Goal: Information Seeking & Learning: Find specific fact

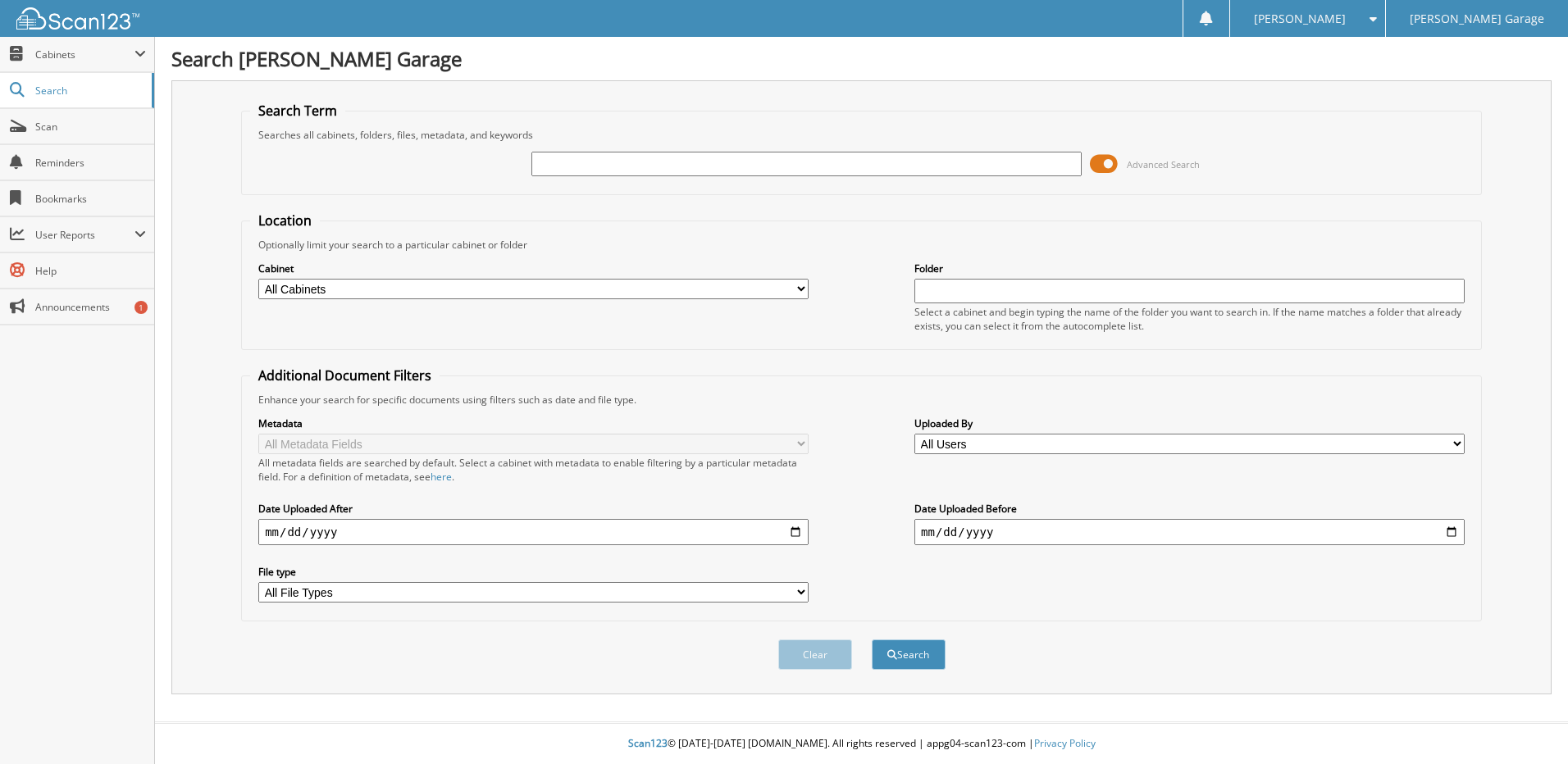
click at [1098, 161] on span at bounding box center [1104, 164] width 28 height 25
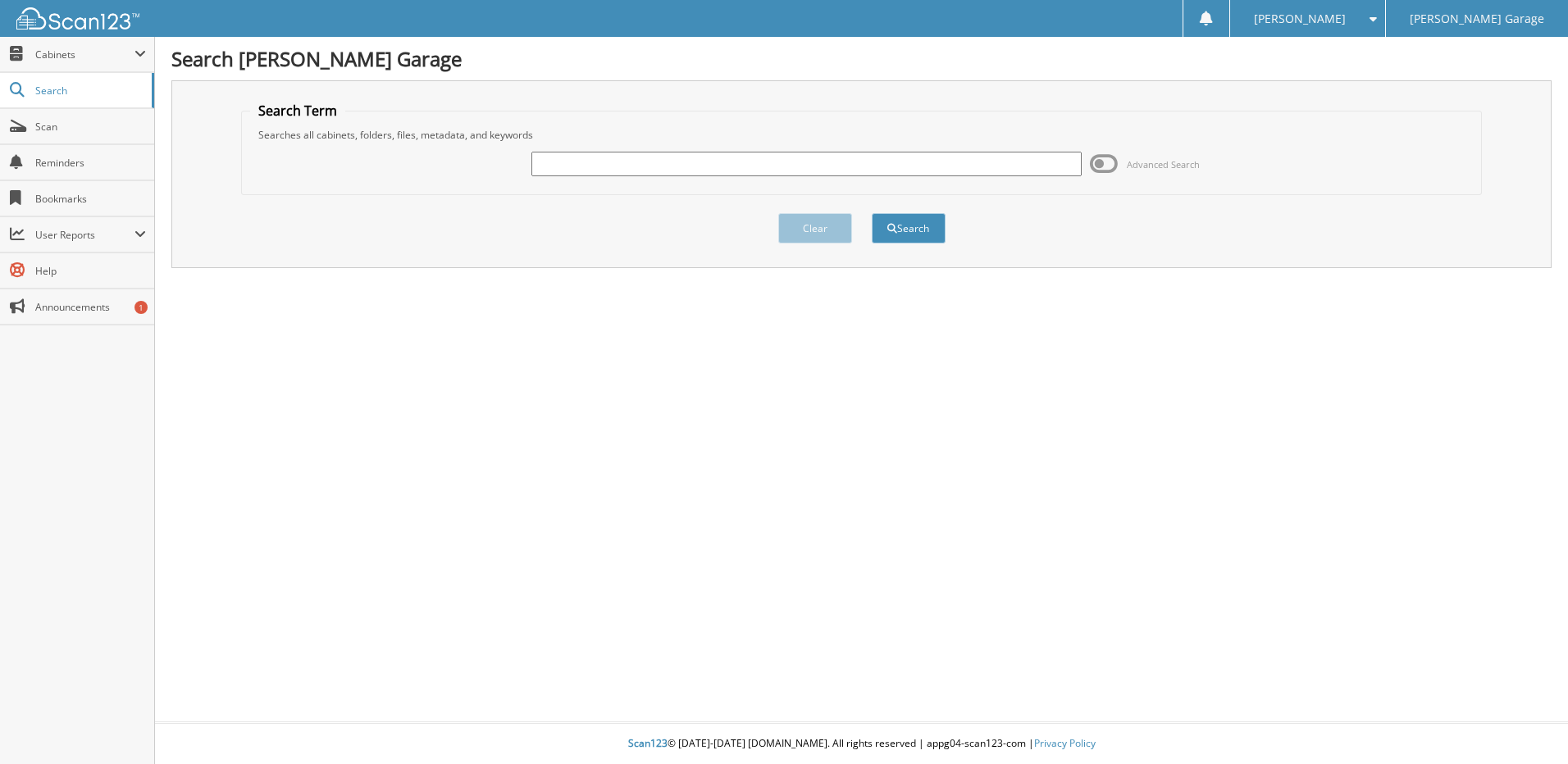
click at [785, 160] on input "text" at bounding box center [807, 164] width 550 height 25
type input "1115771"
click at [872, 213] on button "Search" at bounding box center [909, 228] width 74 height 31
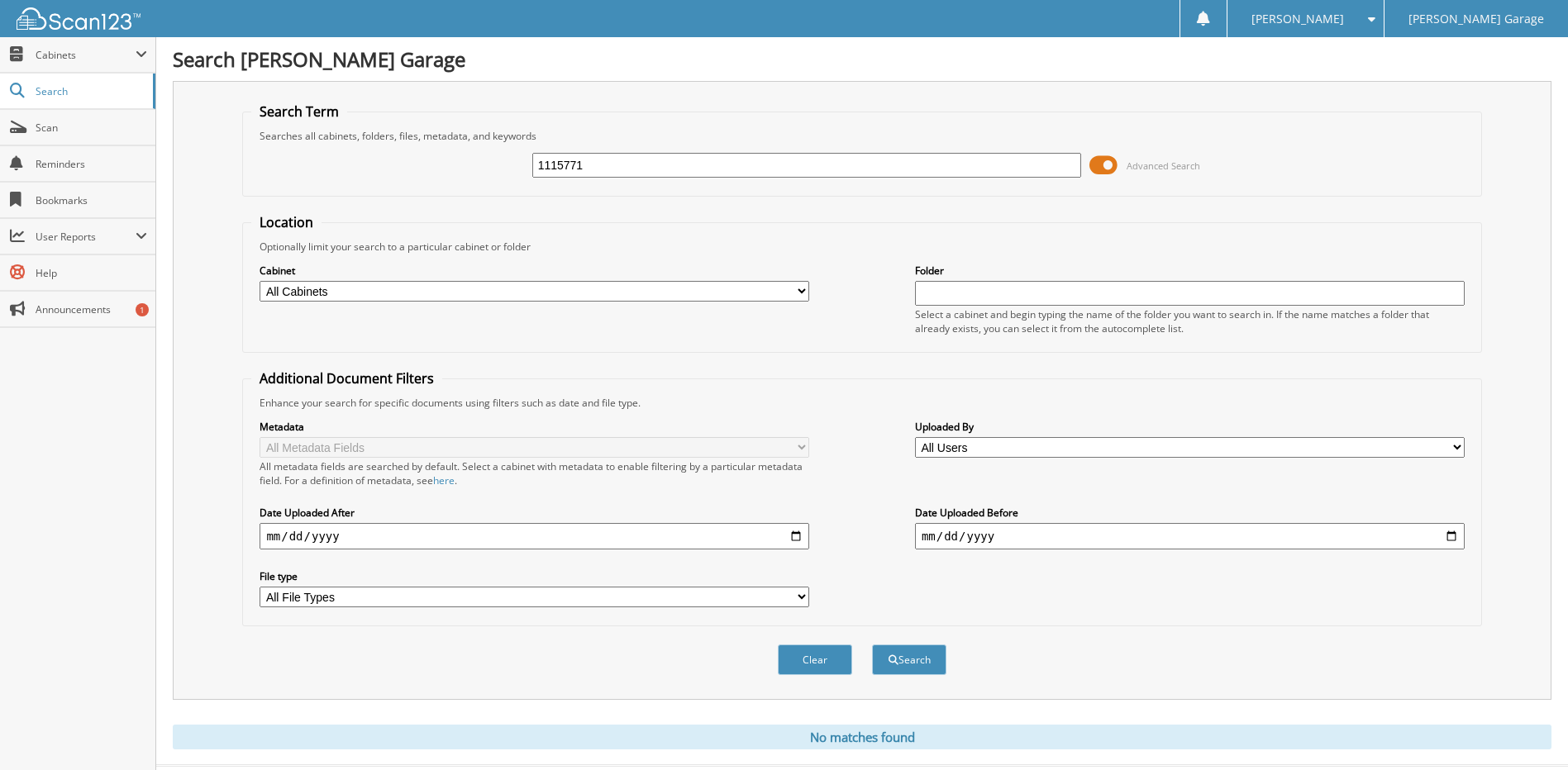
click at [1097, 168] on span at bounding box center [1103, 165] width 28 height 25
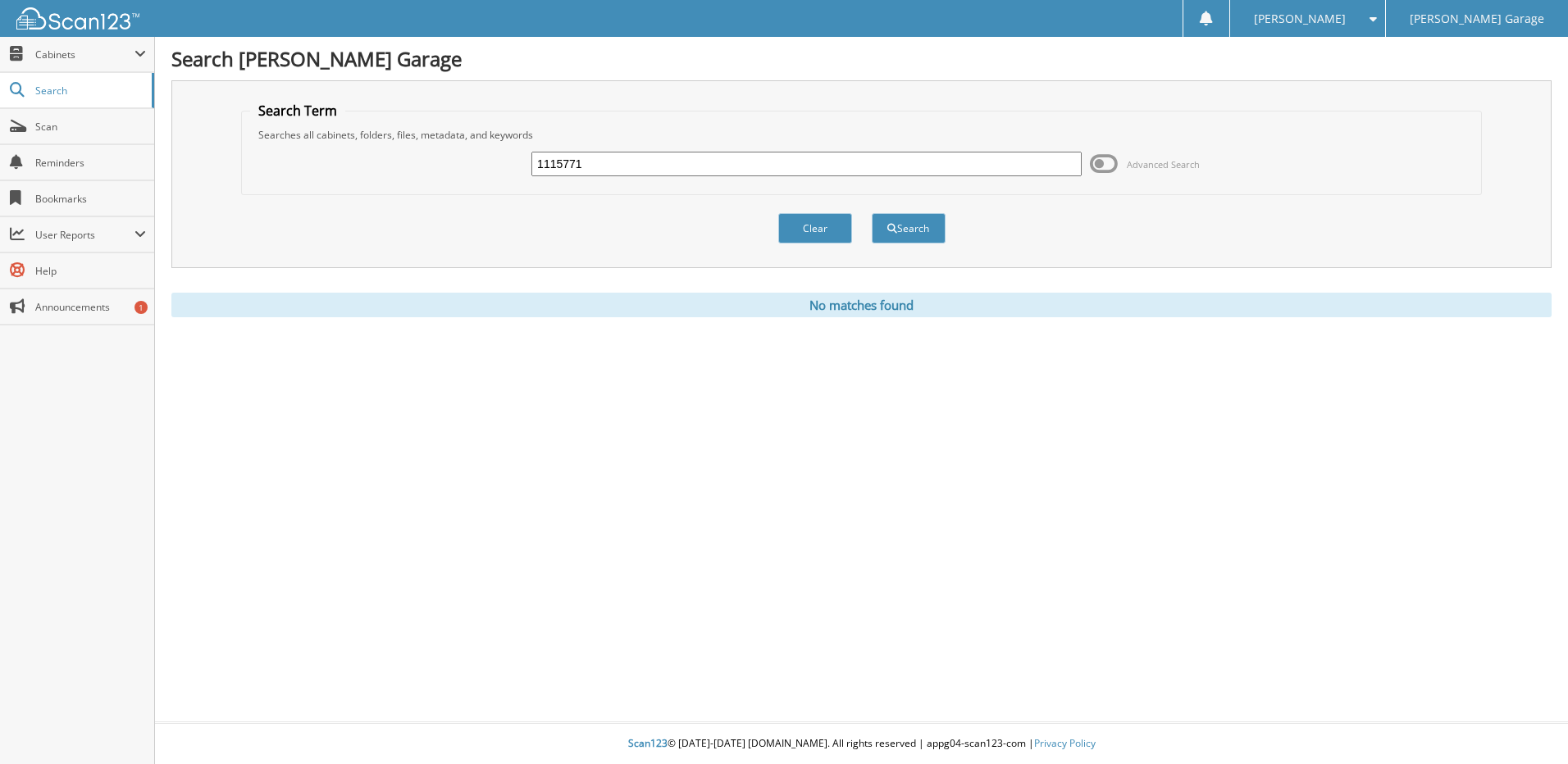
click at [641, 158] on input "1115771" at bounding box center [807, 164] width 550 height 25
drag, startPoint x: 641, startPoint y: 158, endPoint x: 499, endPoint y: 141, distance: 143.0
click at [499, 141] on fieldset "Search Term Searches all cabinets, folders, files, metadata, and keywords 11157…" at bounding box center [861, 148] width 1241 height 94
type input "1115771"
click at [894, 219] on button "Search" at bounding box center [909, 228] width 74 height 31
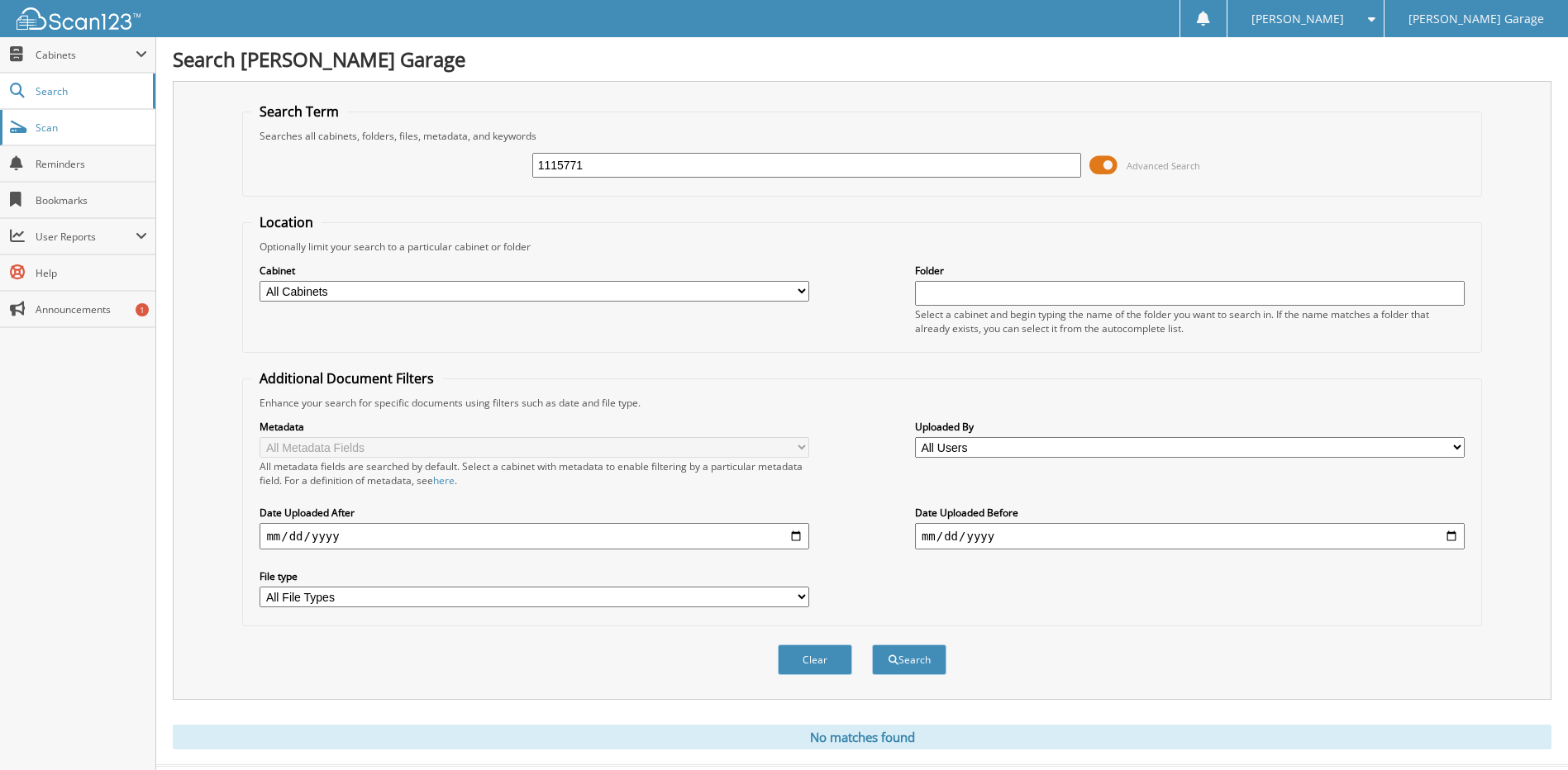
click at [93, 123] on span "Scan" at bounding box center [91, 127] width 112 height 14
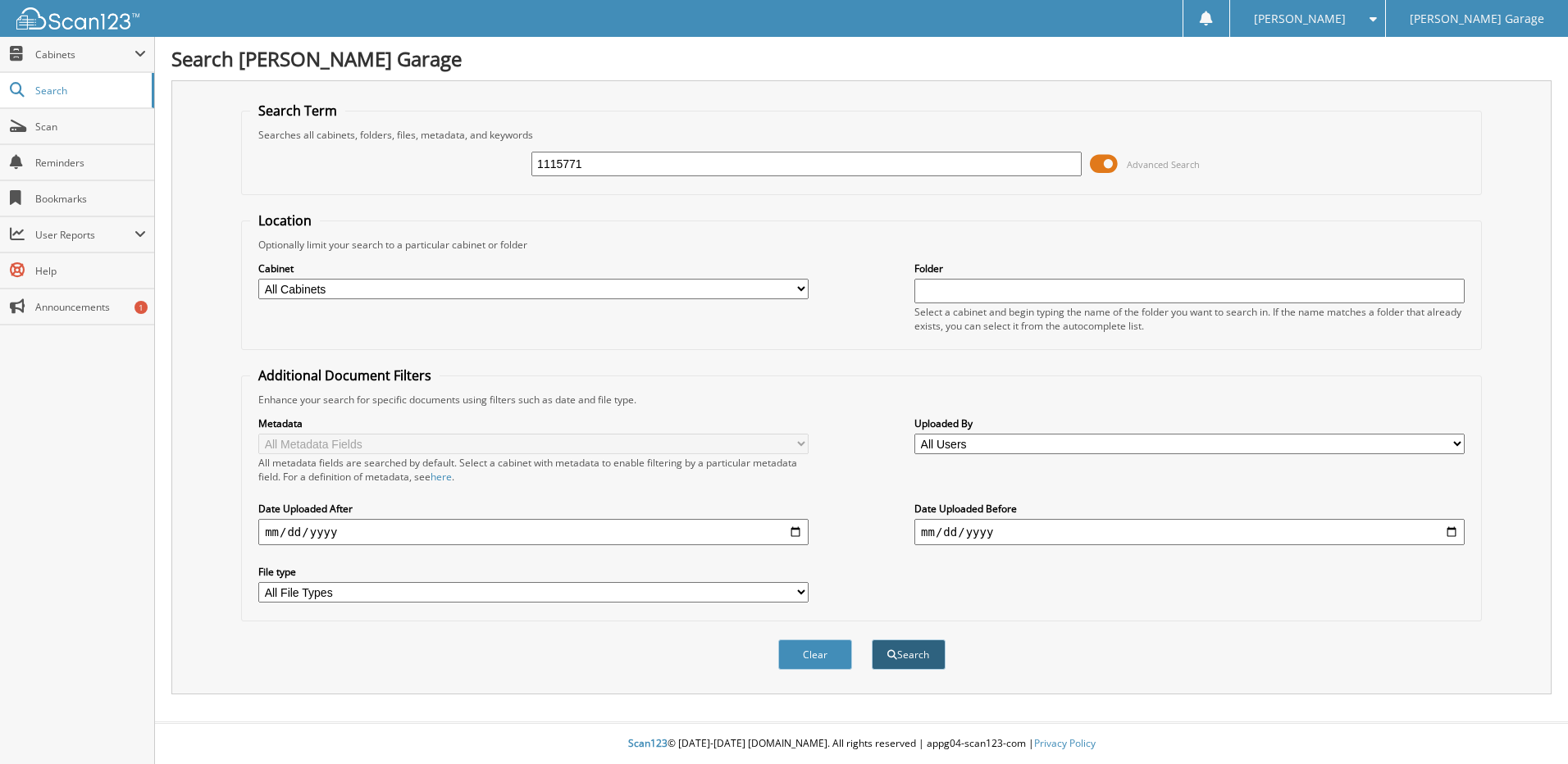
type input "1115771"
click at [906, 658] on button "Search" at bounding box center [909, 655] width 74 height 31
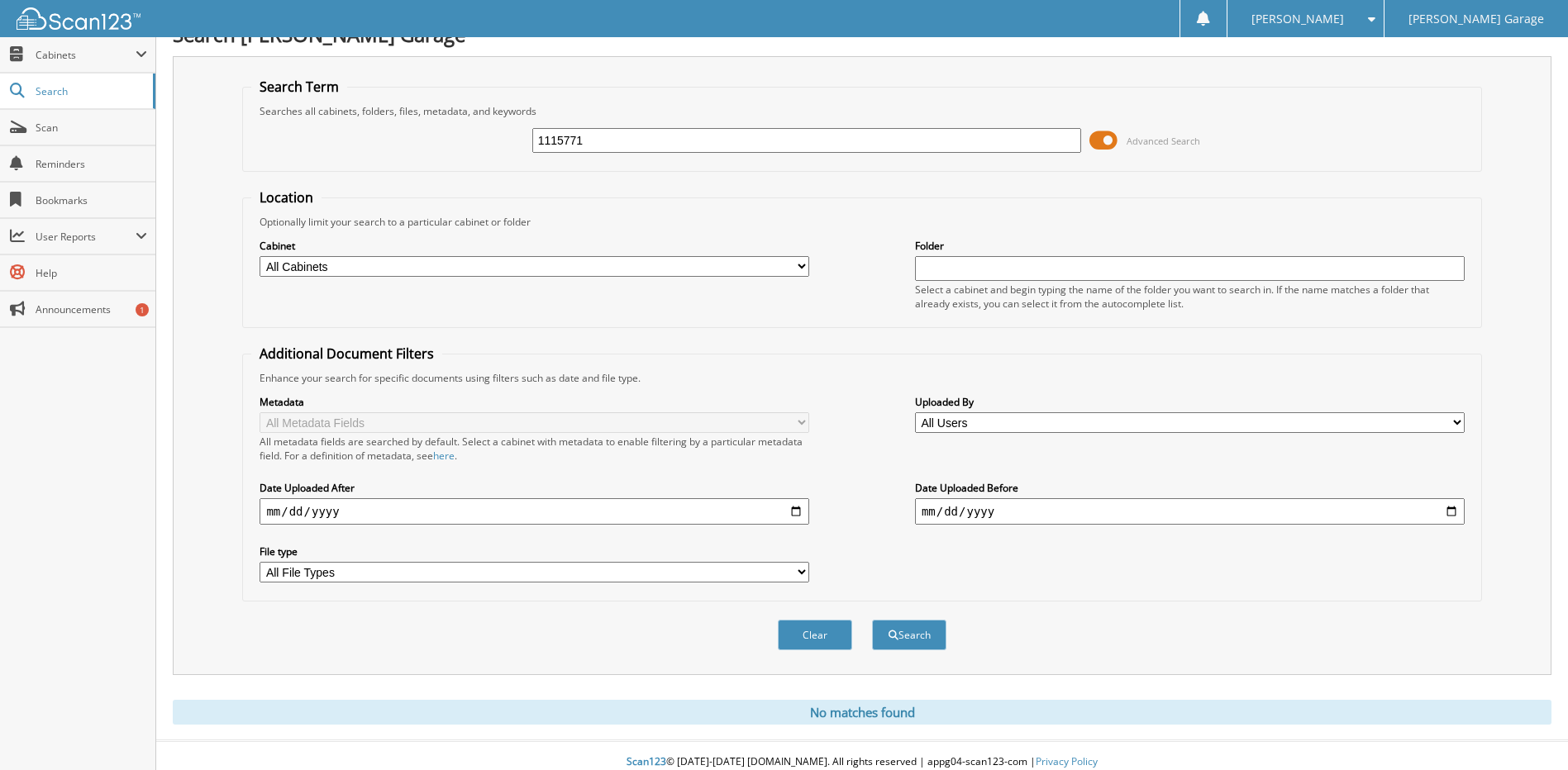
scroll to position [38, 0]
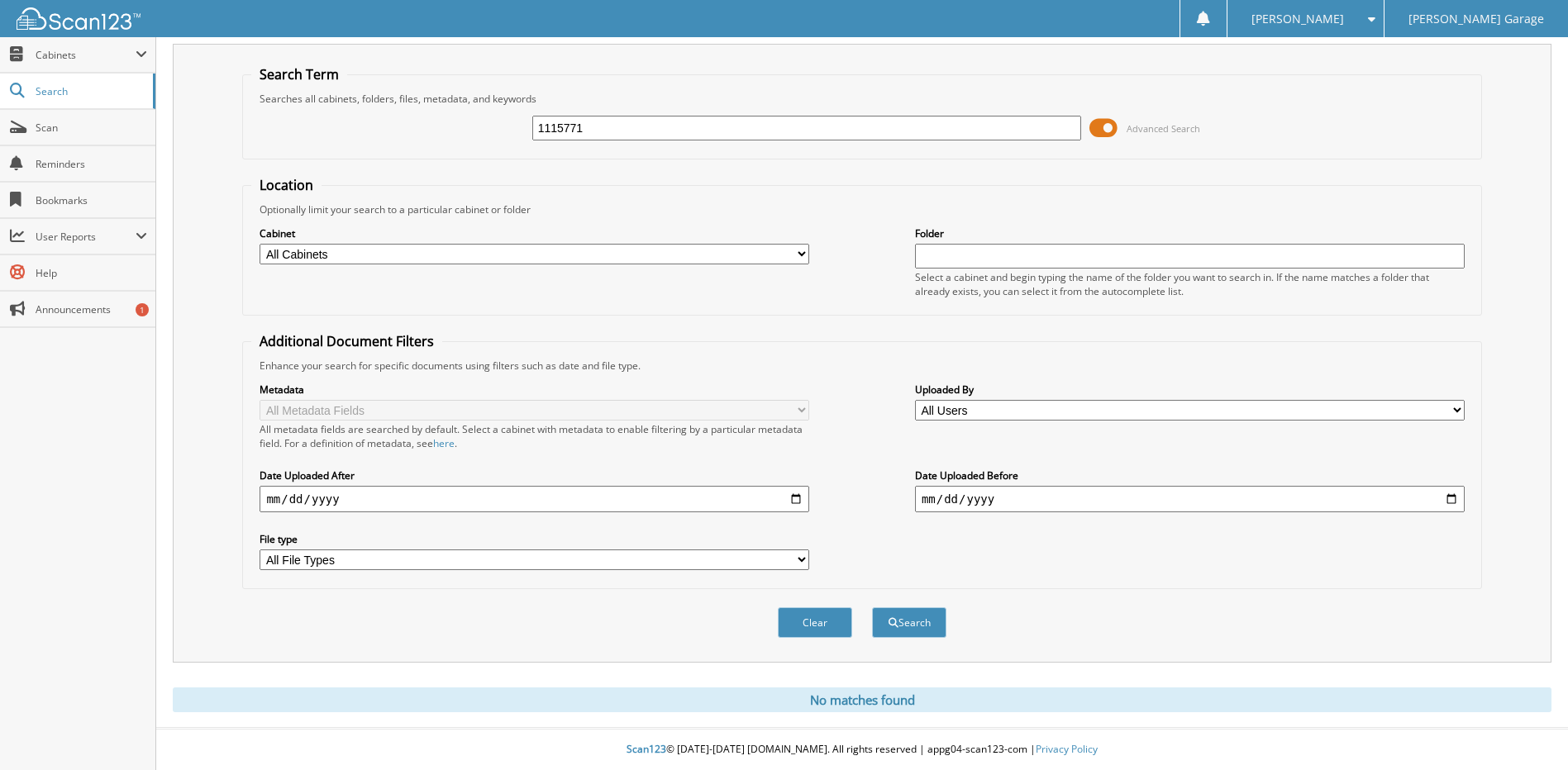
click at [1100, 127] on span at bounding box center [1103, 128] width 28 height 25
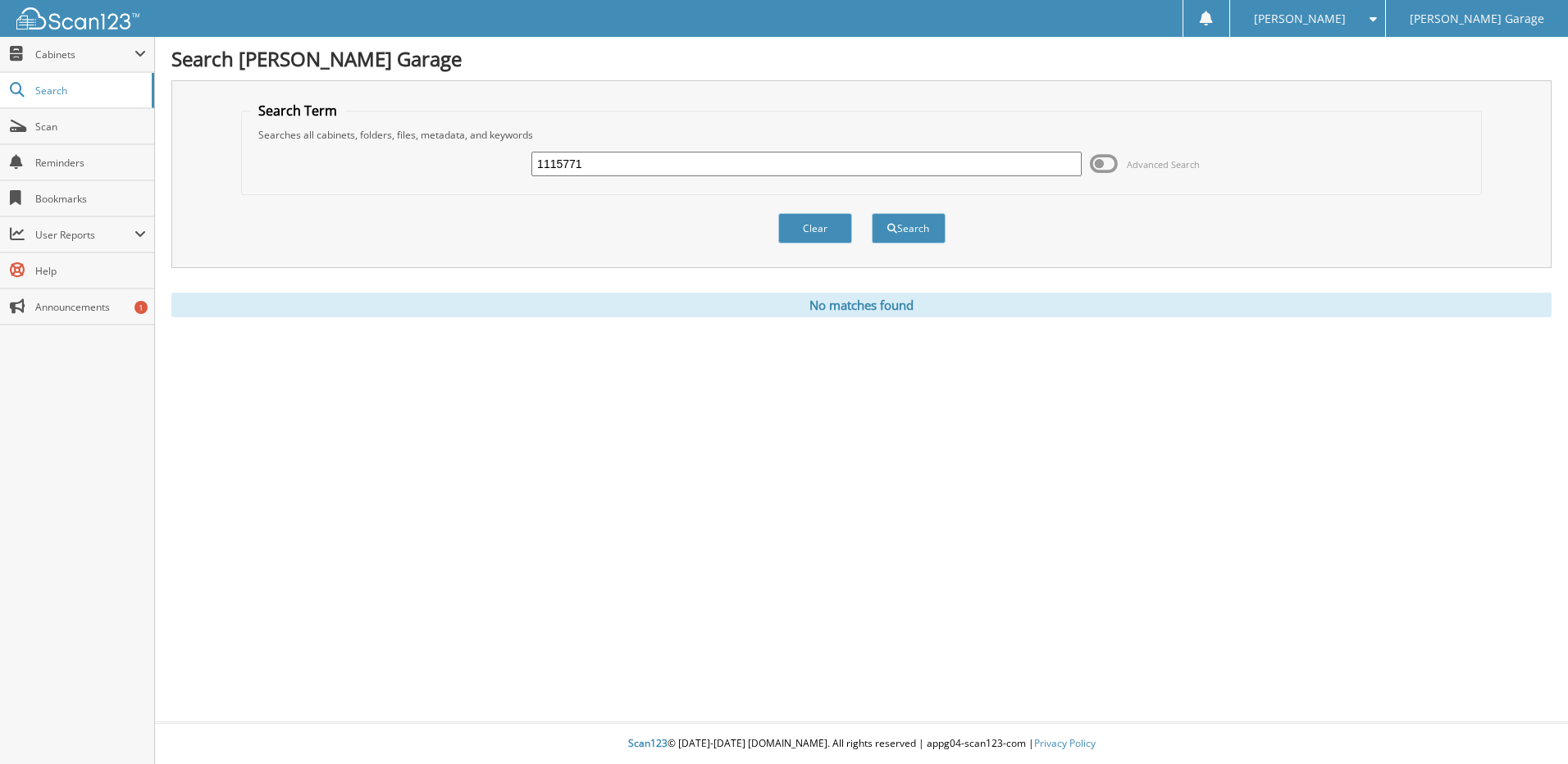
drag, startPoint x: 682, startPoint y: 171, endPoint x: 298, endPoint y: 179, distance: 384.1
click at [323, 184] on div "1115771 Advanced Search" at bounding box center [861, 164] width 1223 height 44
type input "1118991"
click at [922, 217] on button "Search" at bounding box center [909, 228] width 74 height 31
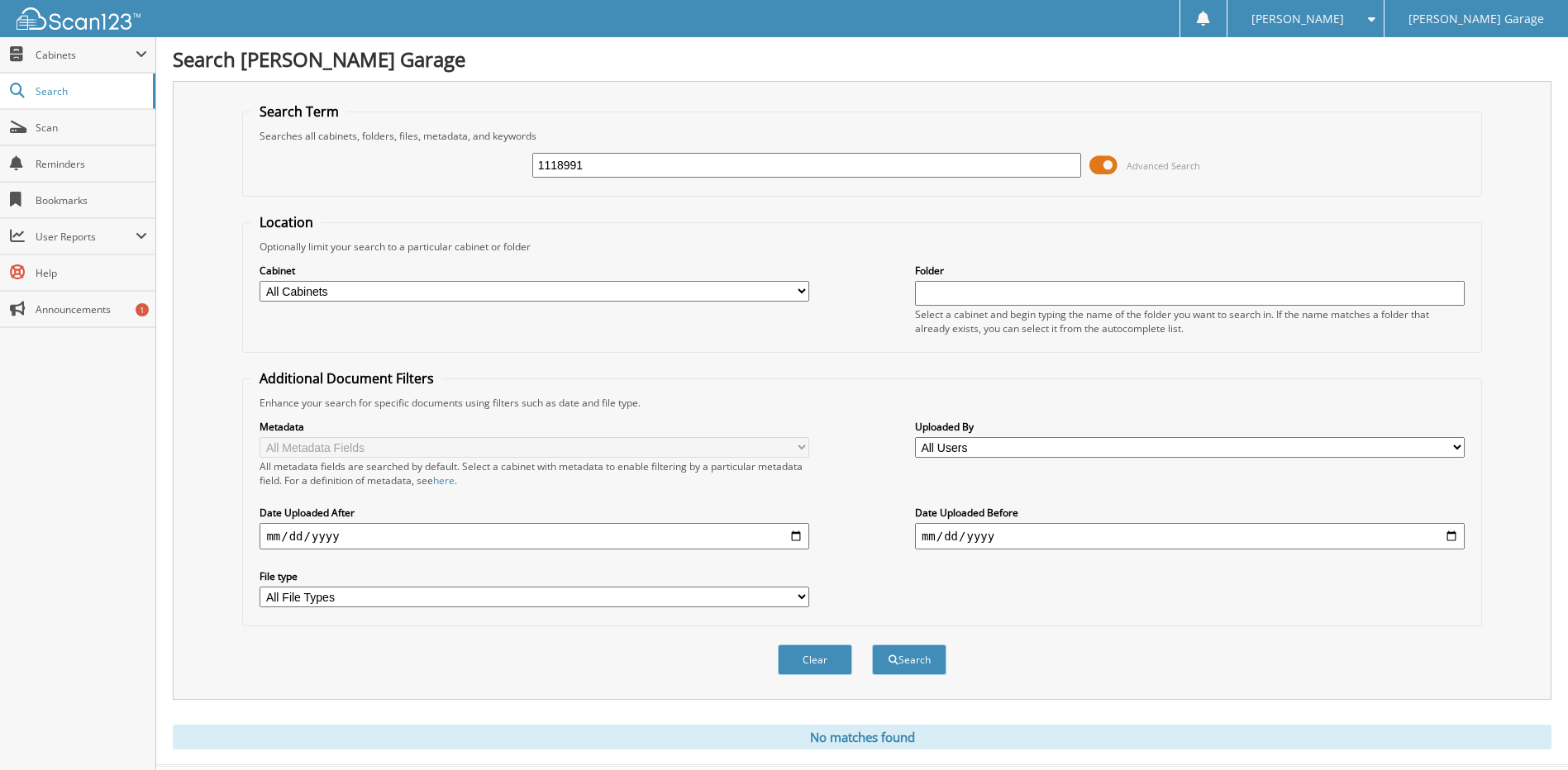
click at [1090, 165] on span at bounding box center [1103, 165] width 28 height 25
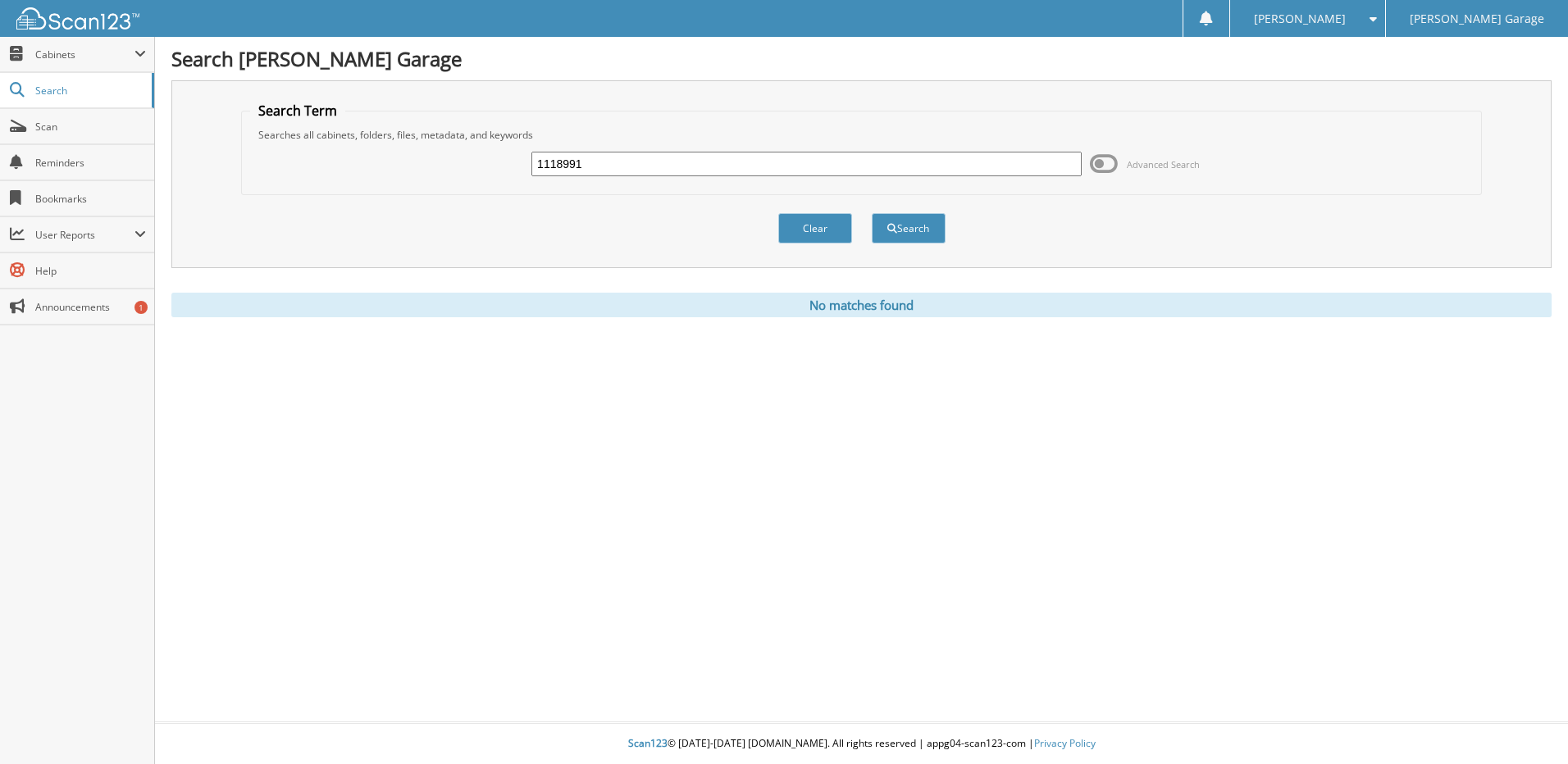
click at [605, 154] on input "1118991" at bounding box center [807, 164] width 550 height 25
drag, startPoint x: 610, startPoint y: 159, endPoint x: 441, endPoint y: 159, distance: 169.0
click at [441, 159] on div "1118991 Advanced Search" at bounding box center [861, 164] width 1223 height 44
type input "1118991"
click at [901, 226] on button "Search" at bounding box center [909, 228] width 74 height 31
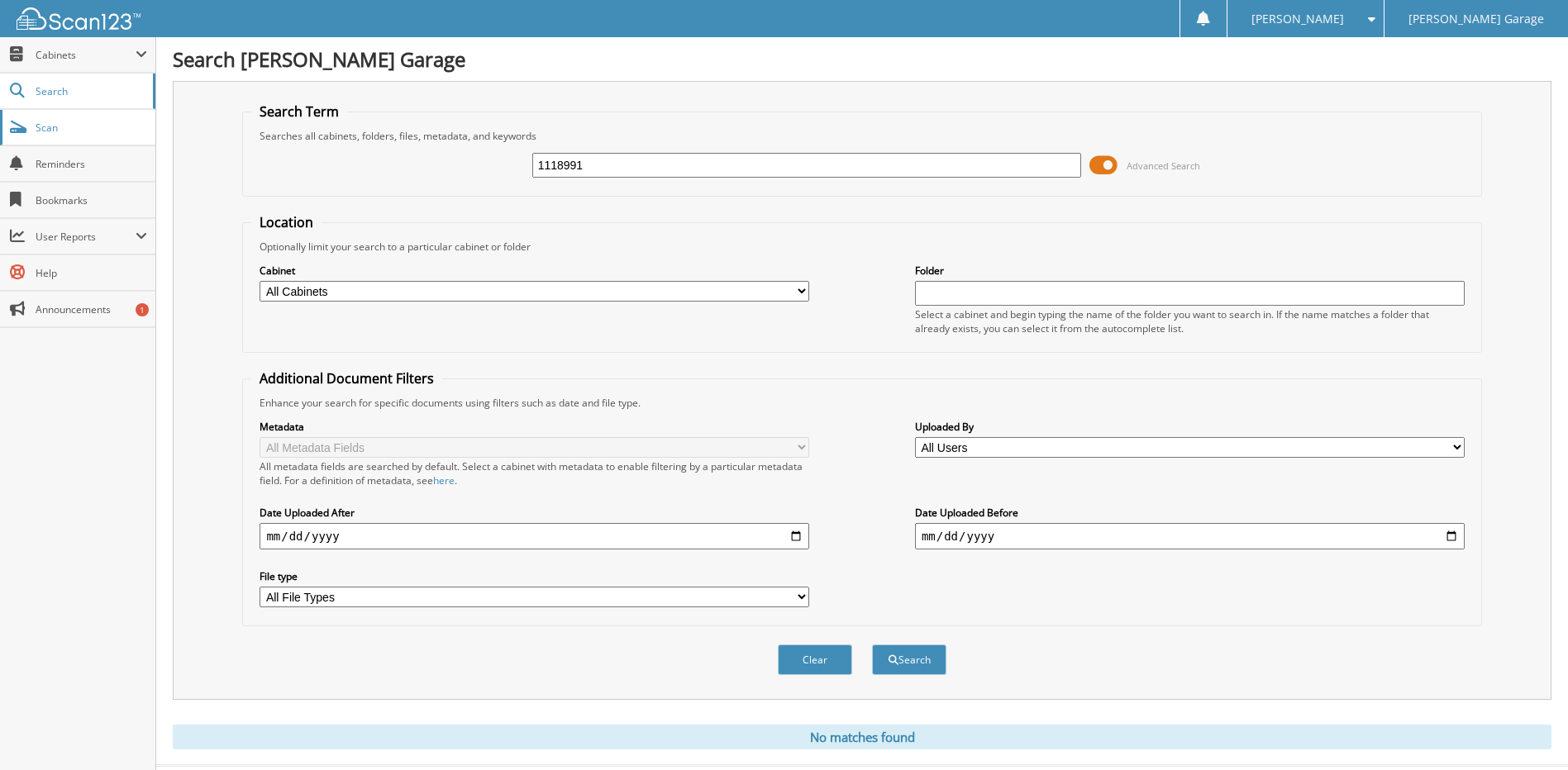
click at [59, 118] on link "Scan" at bounding box center [77, 128] width 156 height 35
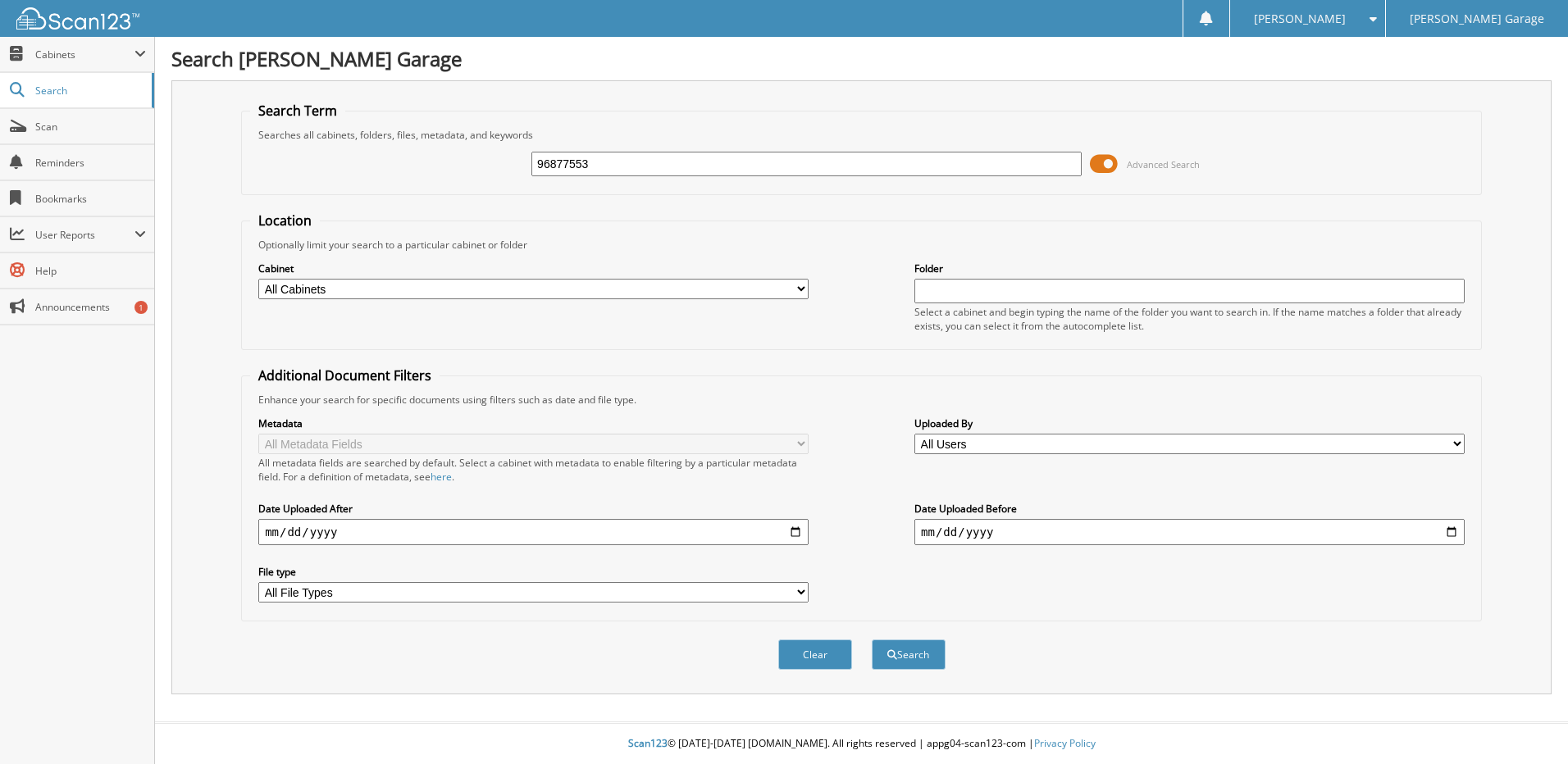
type input "96877553"
click at [872, 640] on button "Search" at bounding box center [909, 655] width 74 height 31
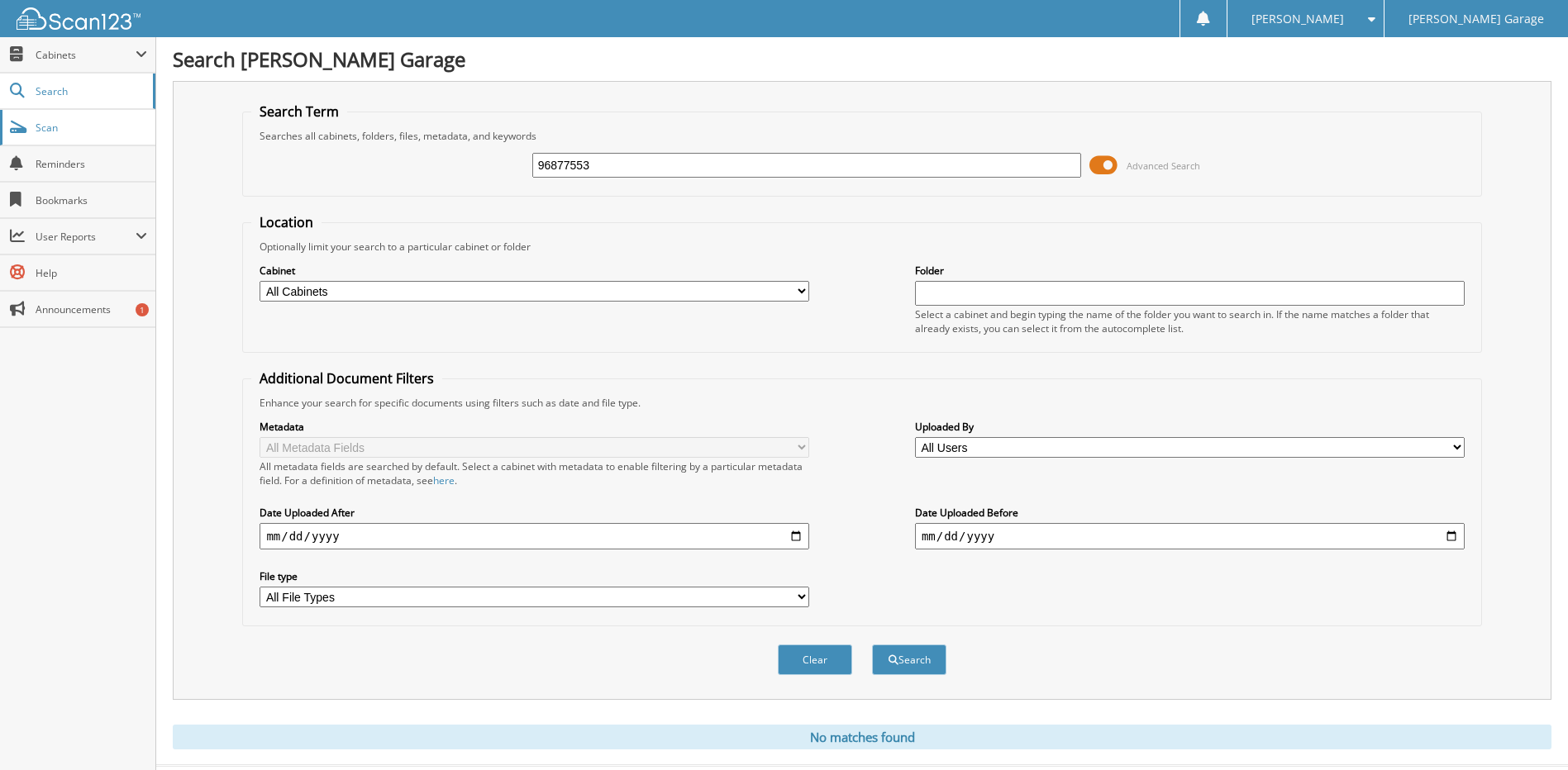
click at [63, 121] on span "Scan" at bounding box center [91, 127] width 112 height 14
